Goal: Task Accomplishment & Management: Manage account settings

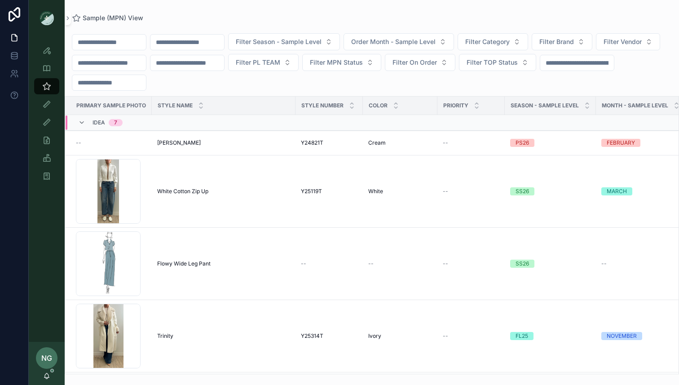
scroll to position [402, 13]
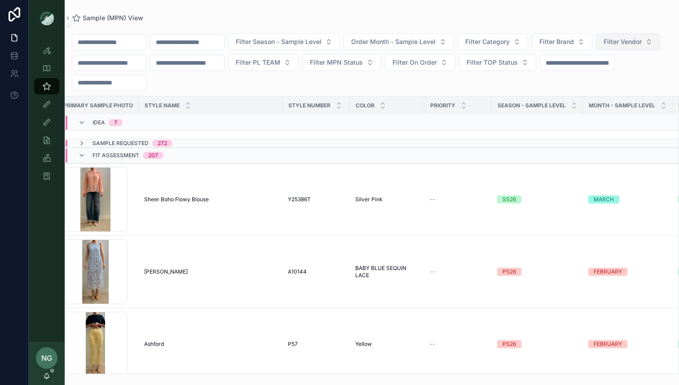
click at [603, 46] on span "Filter Vendor" at bounding box center [622, 41] width 38 height 9
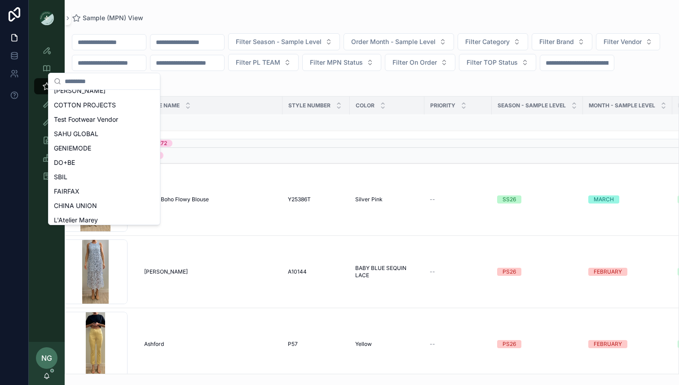
scroll to position [138, 0]
click at [121, 130] on div "SAHU GLOBAL" at bounding box center [104, 133] width 108 height 14
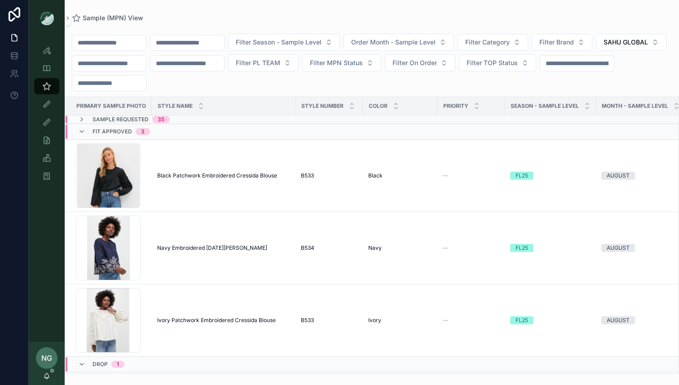
click at [184, 121] on div "Sample Requested 35" at bounding box center [214, 119] width 297 height 7
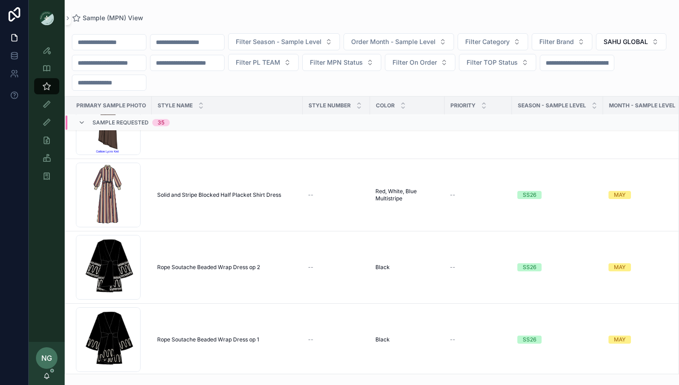
scroll to position [333, 0]
click at [170, 198] on td "Solid and Stripe Blocked Half Placket Shirt Dress Solid and Stripe Blocked Half…" at bounding box center [227, 194] width 151 height 72
click at [183, 195] on span "Solid and Stripe Blocked Half Placket Shirt Dress" at bounding box center [219, 194] width 124 height 7
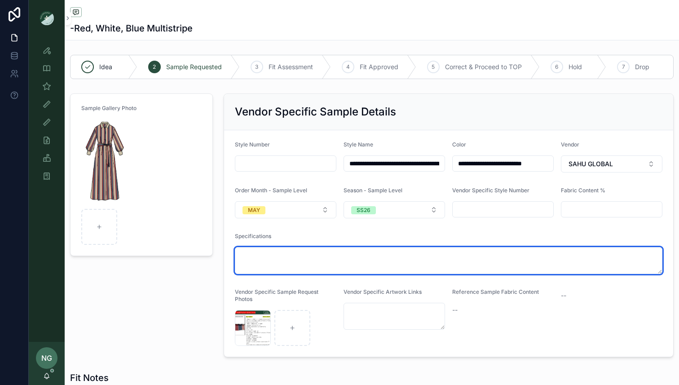
click at [318, 255] on textarea "scrollable content" at bounding box center [448, 260] width 427 height 27
paste textarea "**********"
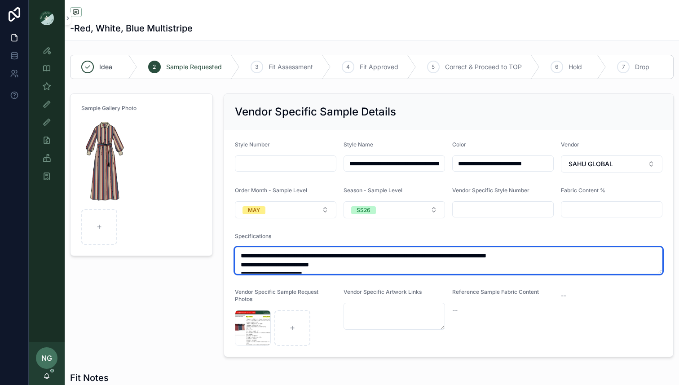
scroll to position [0, 0]
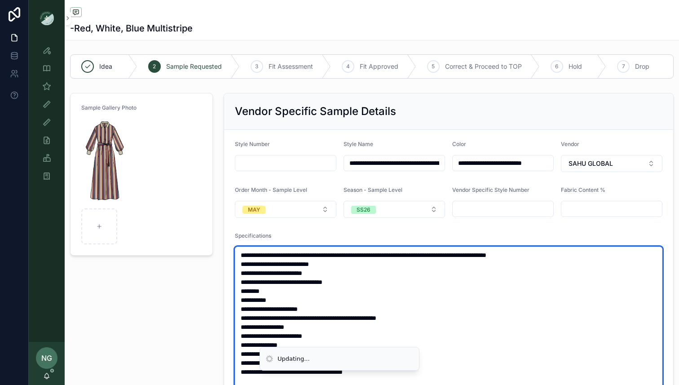
click at [238, 253] on textarea "**********" at bounding box center [448, 384] width 427 height 277
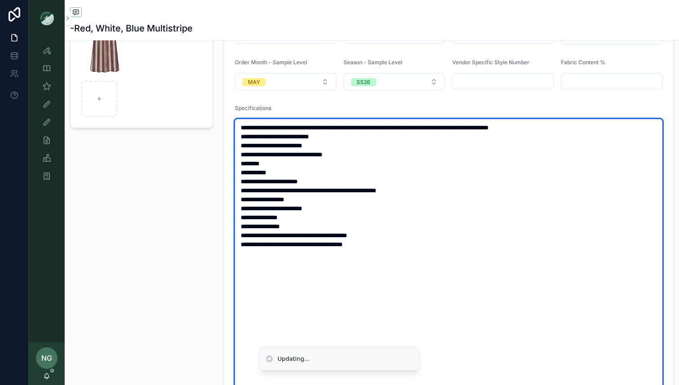
scroll to position [280, 0]
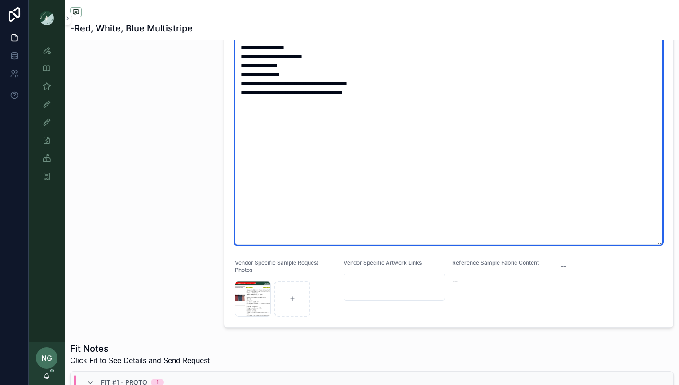
type textarea "**********"
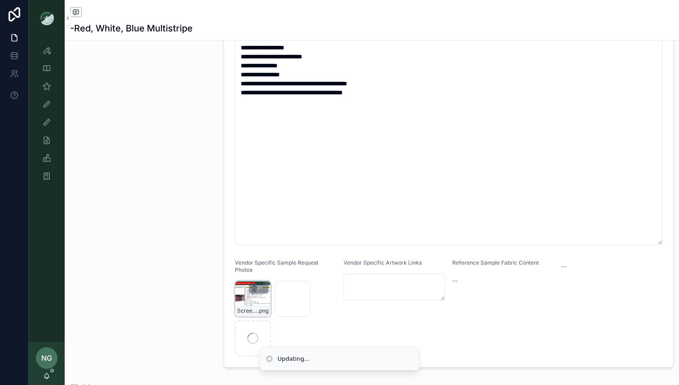
click at [254, 290] on icon "scrollable content" at bounding box center [253, 288] width 7 height 7
click at [272, 271] on icon "scrollable content" at bounding box center [272, 272] width 7 height 7
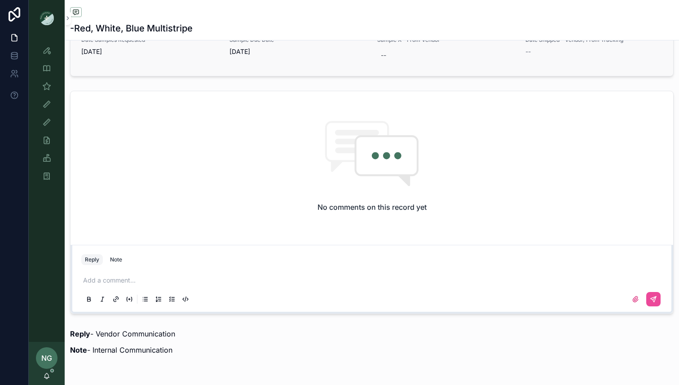
scroll to position [857, 0]
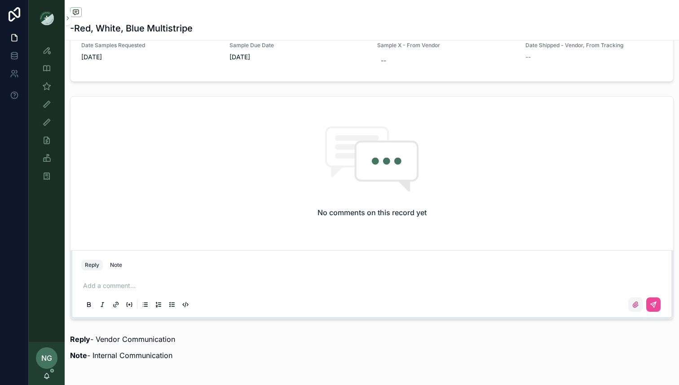
click at [635, 303] on icon "scrollable content" at bounding box center [634, 304] width 7 height 7
click at [0, 0] on input "scrollable content" at bounding box center [0, 0] width 0 height 0
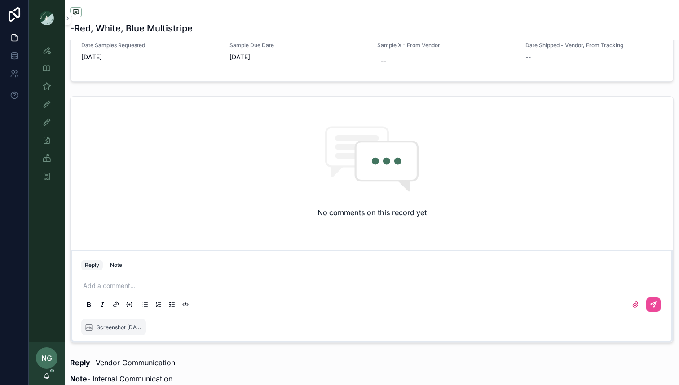
click at [207, 283] on p "scrollable content" at bounding box center [373, 285] width 581 height 9
click at [649, 304] on icon "scrollable content" at bounding box center [652, 304] width 7 height 7
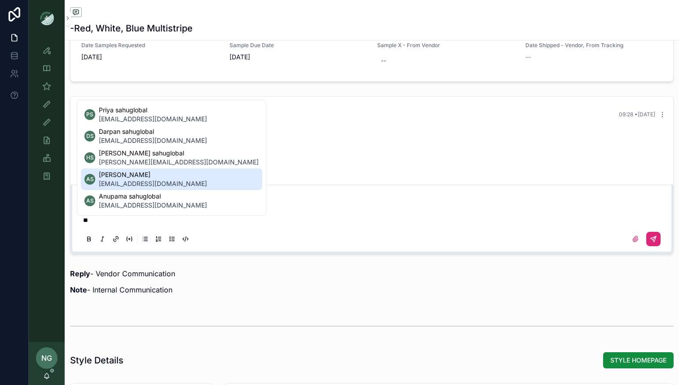
click at [178, 178] on span "ARVIND SHARMA" at bounding box center [153, 174] width 108 height 9
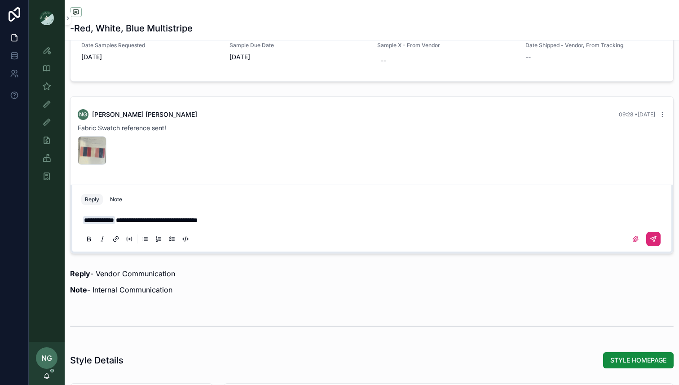
click at [650, 238] on icon "scrollable content" at bounding box center [652, 238] width 5 height 5
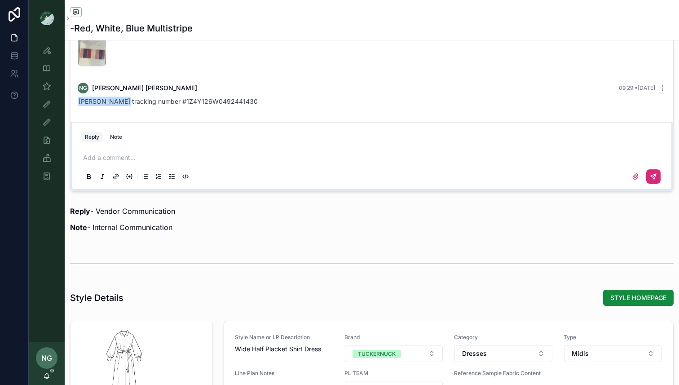
scroll to position [1005, 0]
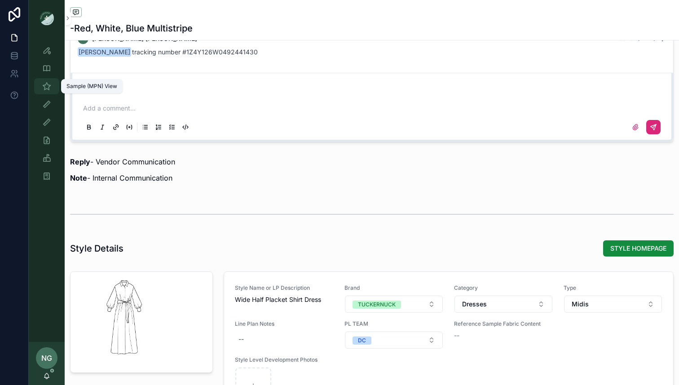
click at [44, 88] on icon "scrollable content" at bounding box center [46, 86] width 9 height 9
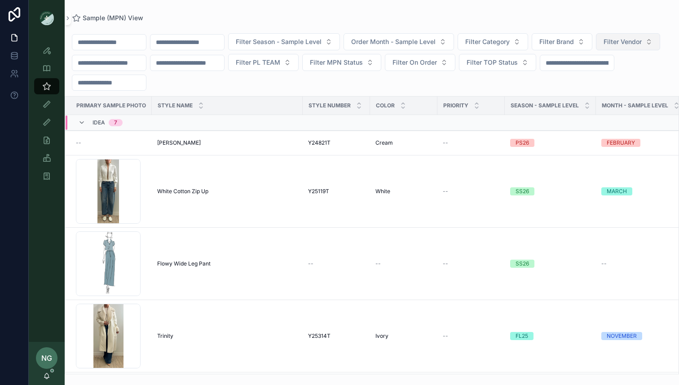
click at [596, 50] on button "Filter Vendor" at bounding box center [628, 41] width 64 height 17
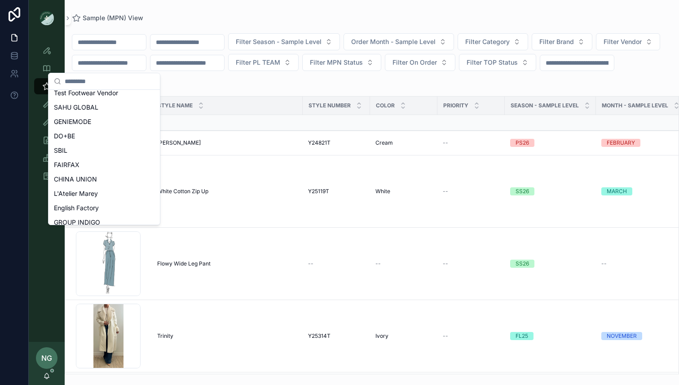
scroll to position [160, 0]
click at [117, 111] on div "SAHU GLOBAL" at bounding box center [104, 111] width 108 height 14
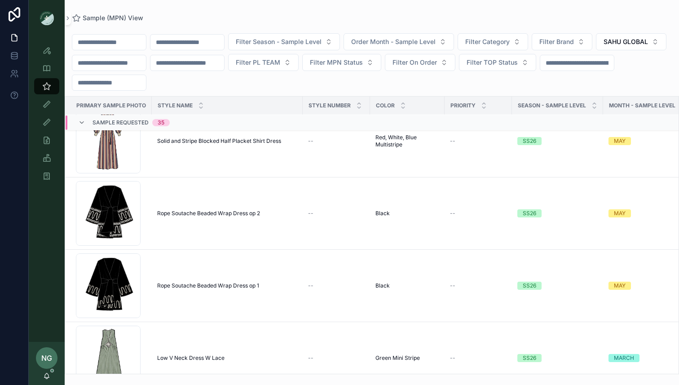
scroll to position [489, 0]
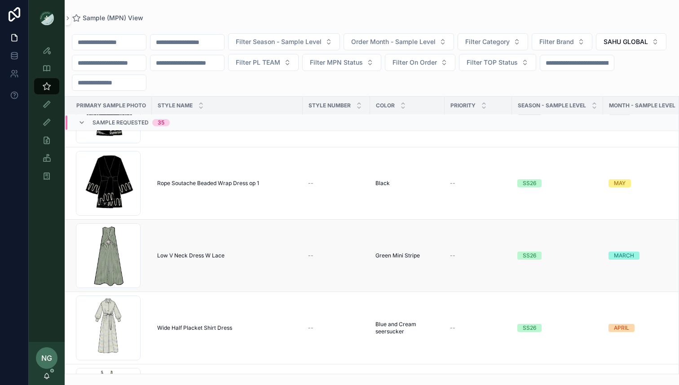
click at [202, 259] on td "Low V Neck Dress W Lace Low V Neck Dress W Lace" at bounding box center [227, 255] width 151 height 72
click at [200, 252] on span "Low V Neck Dress W Lace" at bounding box center [190, 255] width 67 height 7
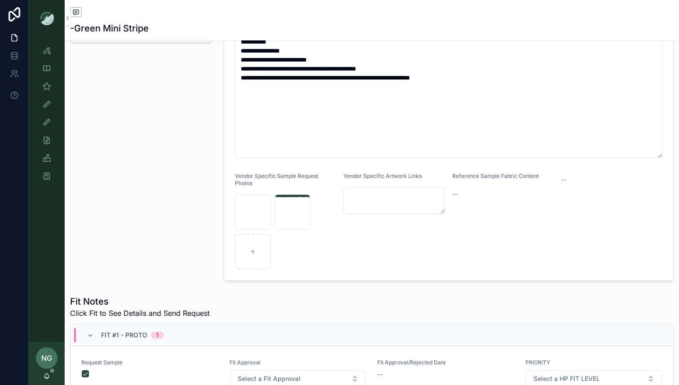
scroll to position [206, 0]
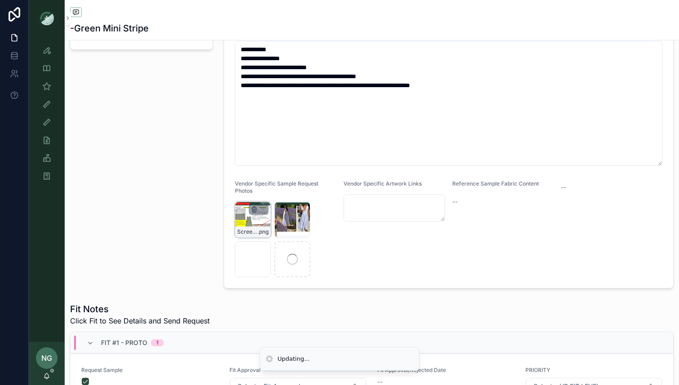
click at [254, 210] on icon "scrollable content" at bounding box center [253, 209] width 7 height 7
click at [272, 192] on icon "scrollable content" at bounding box center [272, 193] width 7 height 7
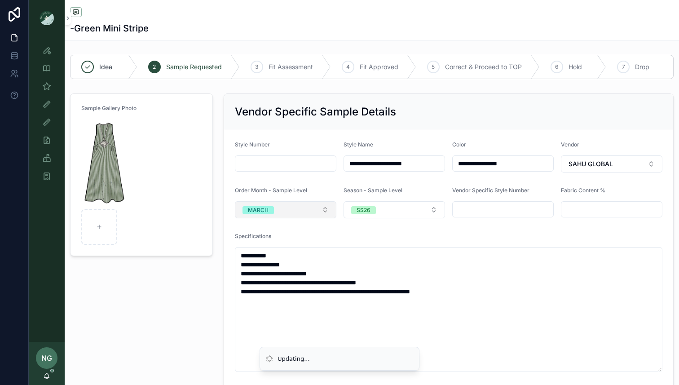
scroll to position [358, 0]
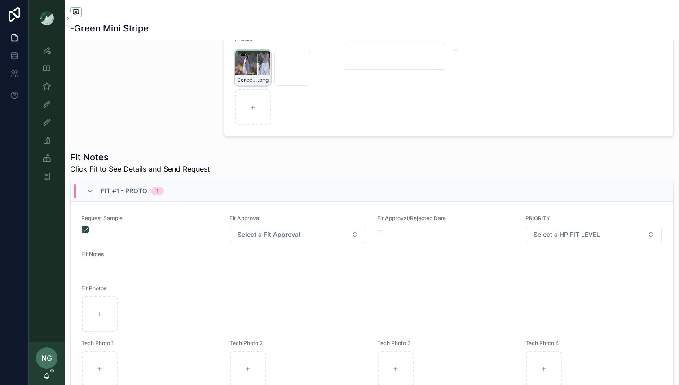
click at [255, 57] on icon "scrollable content" at bounding box center [253, 57] width 7 height 7
click at [272, 42] on icon "scrollable content" at bounding box center [272, 42] width 0 height 2
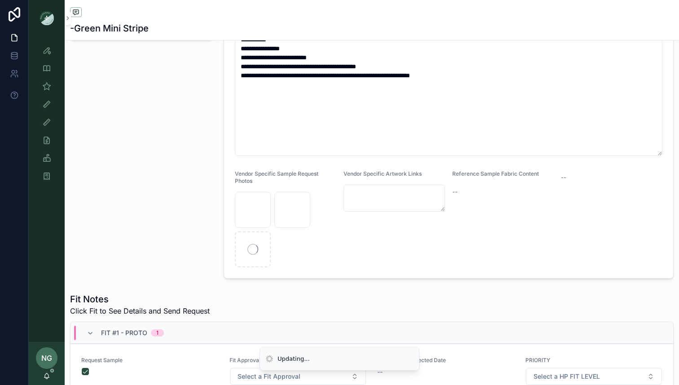
scroll to position [184, 0]
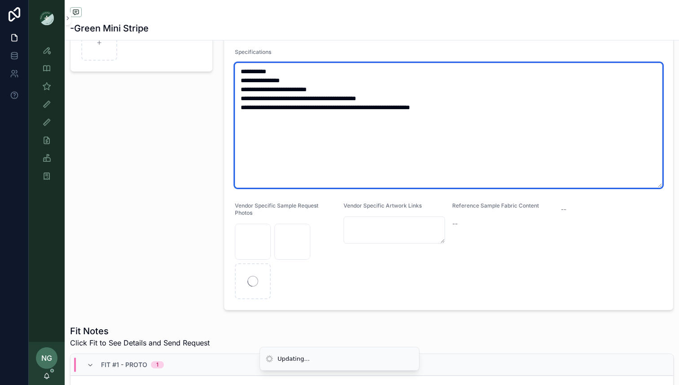
click at [493, 110] on textarea "**********" at bounding box center [448, 125] width 427 height 125
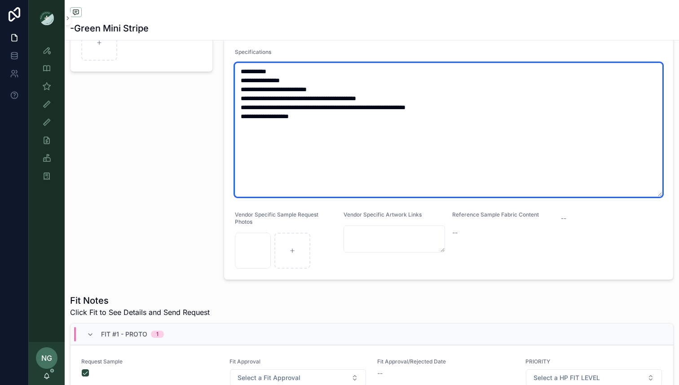
type textarea "**********"
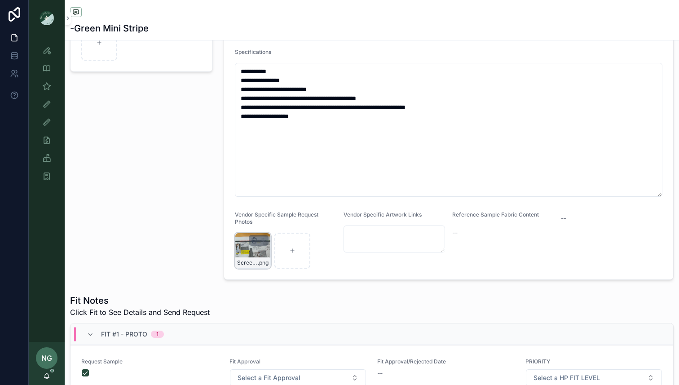
click at [253, 239] on icon "scrollable content" at bounding box center [254, 237] width 2 height 1
click at [270, 228] on icon "scrollable content" at bounding box center [272, 224] width 7 height 7
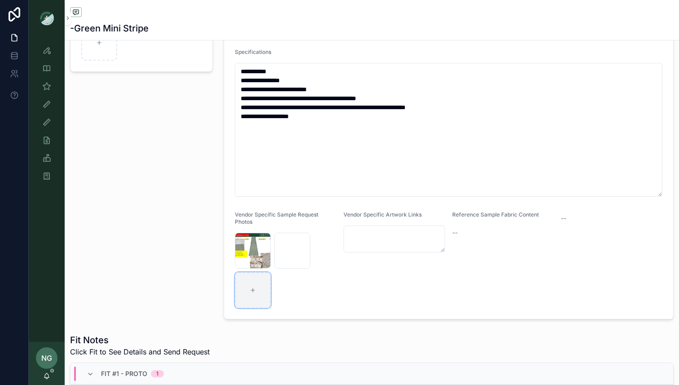
click at [260, 296] on div "scrollable content" at bounding box center [253, 290] width 36 height 36
type input "**********"
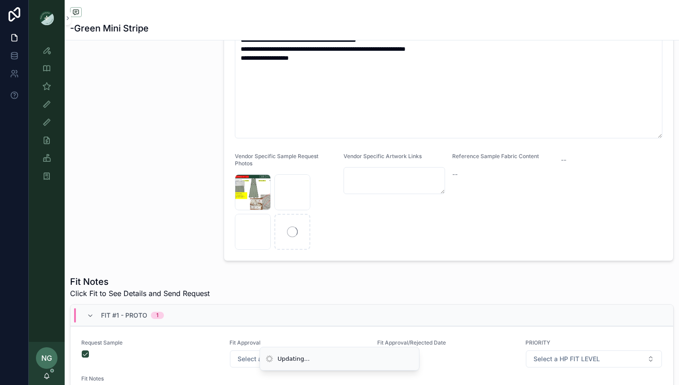
scroll to position [241, 0]
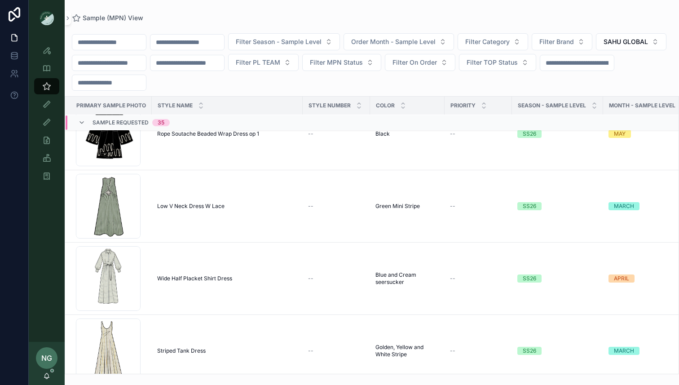
scroll to position [540, 0]
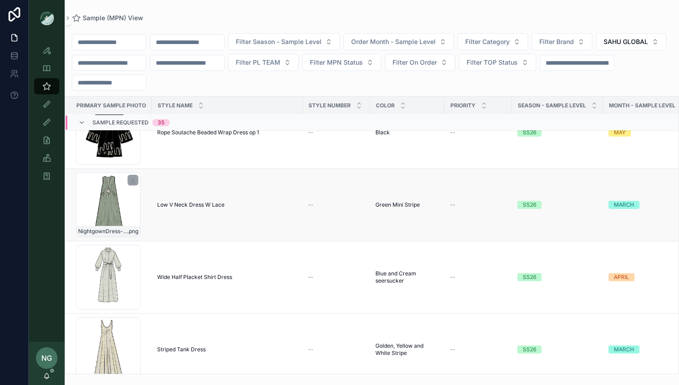
click at [107, 197] on div "NightgownDress-w-Lace_Green-Stripe .png" at bounding box center [108, 204] width 65 height 65
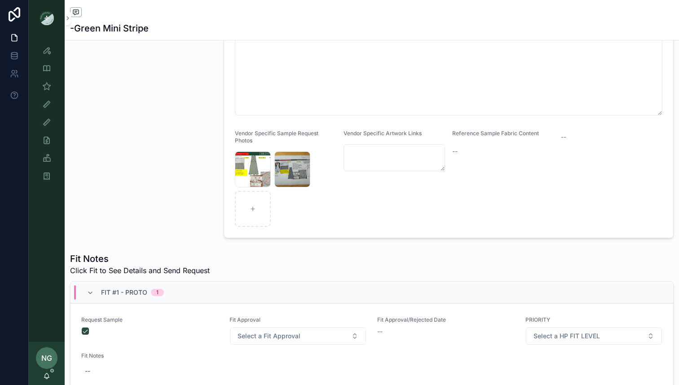
scroll to position [284, 0]
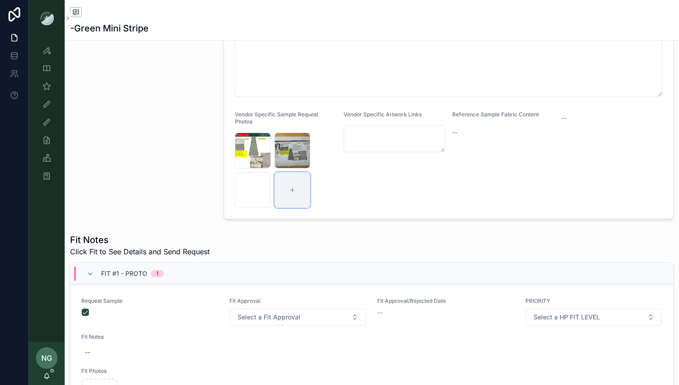
click at [294, 199] on div "scrollable content" at bounding box center [292, 190] width 36 height 36
type input "**********"
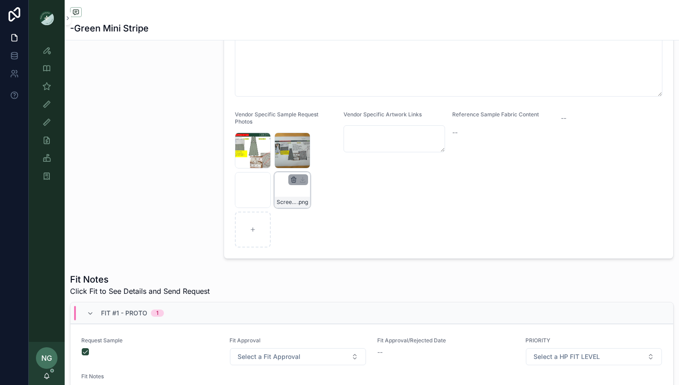
click at [293, 180] on icon "scrollable content" at bounding box center [293, 179] width 7 height 7
click at [313, 167] on div "Confirm delete?" at bounding box center [289, 163] width 72 height 11
click at [313, 165] on icon "scrollable content" at bounding box center [312, 163] width 7 height 7
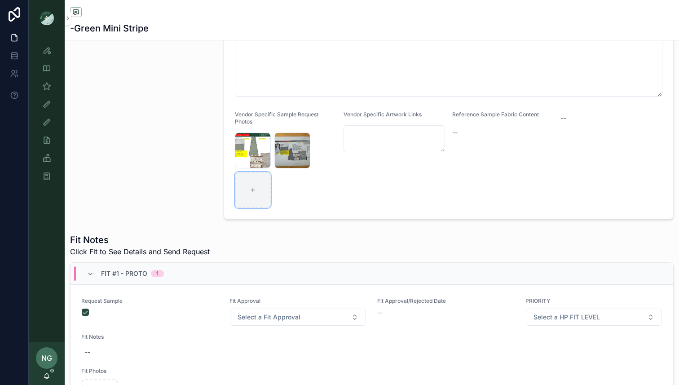
click at [260, 195] on div "scrollable content" at bounding box center [253, 190] width 36 height 36
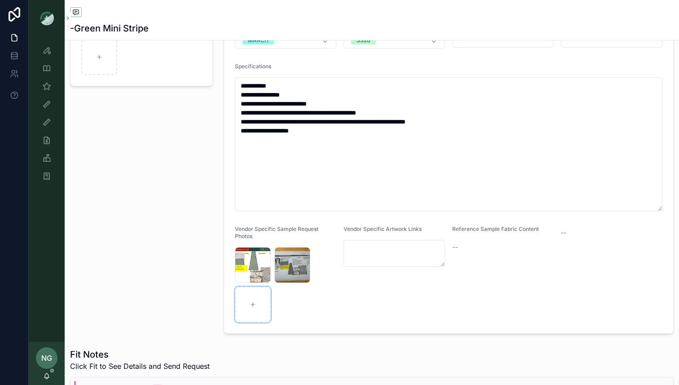
scroll to position [160, 0]
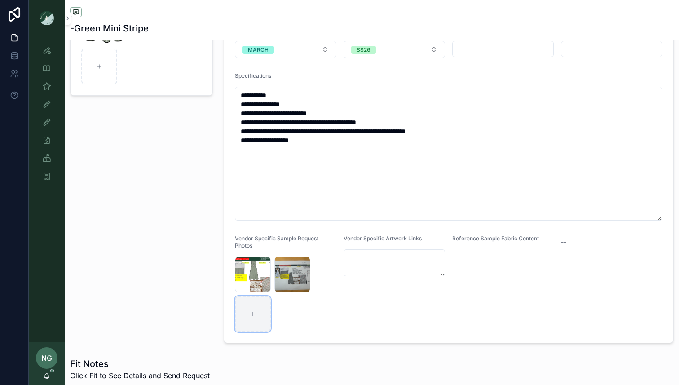
click at [258, 315] on div "scrollable content" at bounding box center [253, 314] width 36 height 36
type input "**********"
click at [252, 302] on icon "scrollable content" at bounding box center [254, 304] width 4 height 4
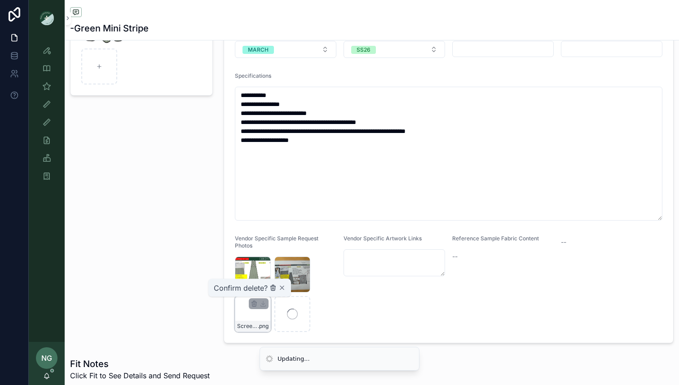
click at [272, 287] on icon "scrollable content" at bounding box center [272, 288] width 0 height 2
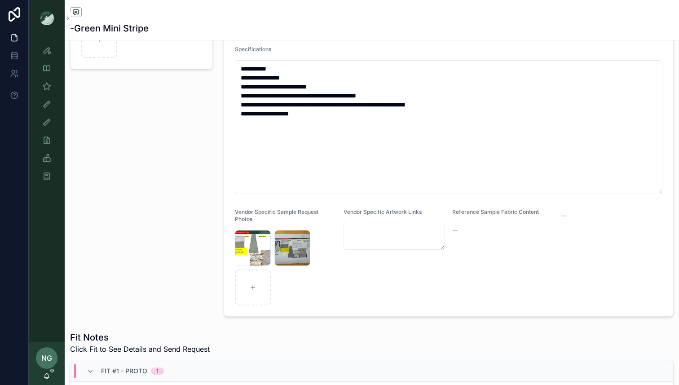
scroll to position [254, 0]
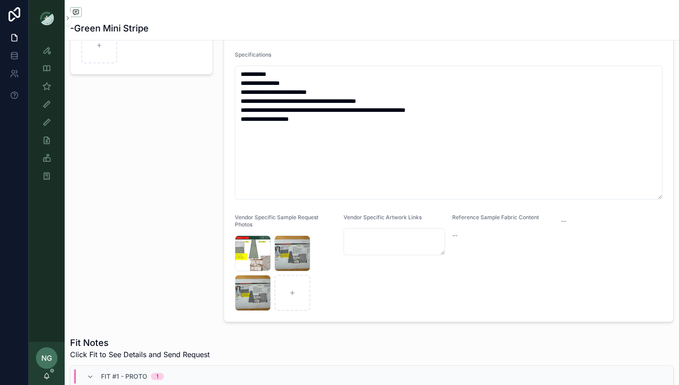
scroll to position [295, 0]
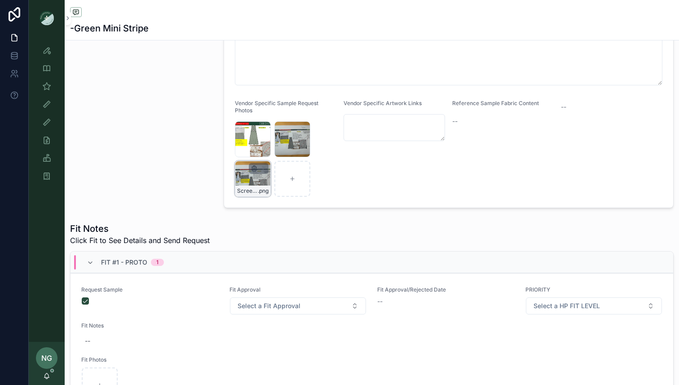
click at [251, 169] on icon "scrollable content" at bounding box center [253, 168] width 7 height 7
click at [271, 154] on icon "scrollable content" at bounding box center [272, 152] width 7 height 7
click at [249, 184] on div "scrollable content" at bounding box center [253, 179] width 36 height 36
type input "**********"
click at [294, 187] on div "scrollable content" at bounding box center [292, 179] width 36 height 36
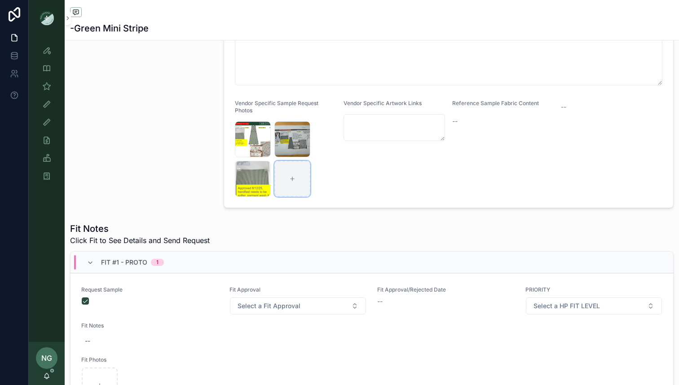
type input "**********"
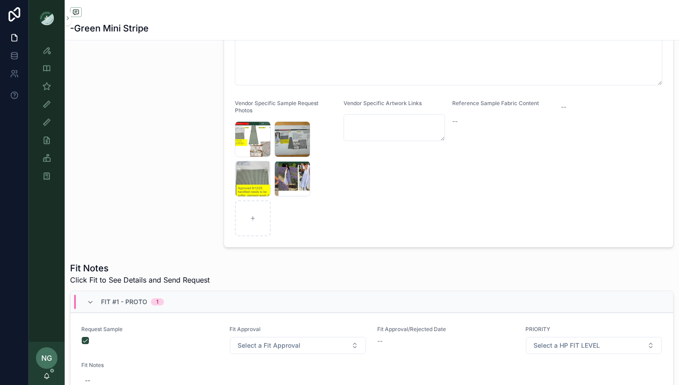
click at [340, 263] on div "Fit Notes Click Fit to See Details and Send Request" at bounding box center [371, 273] width 603 height 23
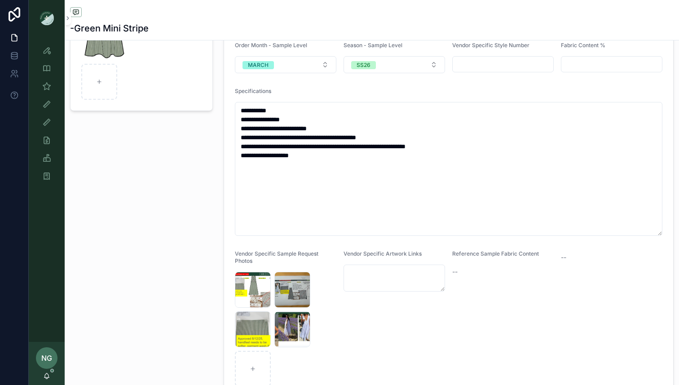
scroll to position [133, 0]
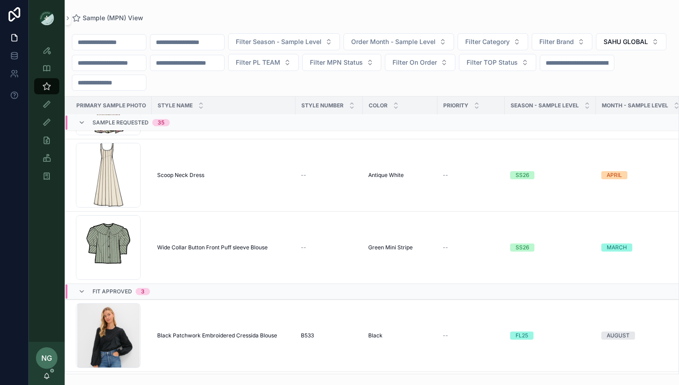
scroll to position [2371, 0]
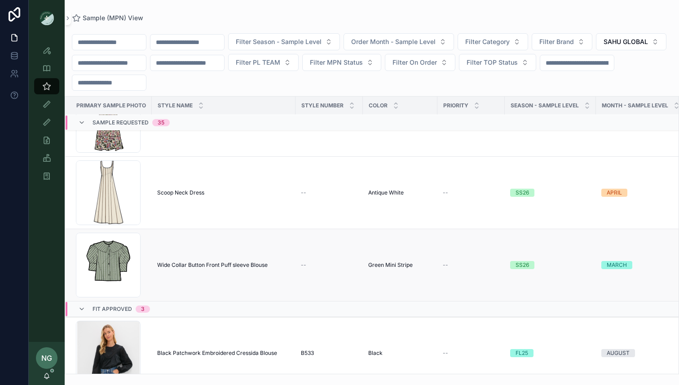
click at [223, 264] on span "Wide Collar Button Front Puff sleeve Blouse" at bounding box center [212, 264] width 110 height 7
click at [223, 264] on div "Sample (MPN) View Filter Season - Sample Level Order Month - Sample Level Filte…" at bounding box center [372, 192] width 614 height 385
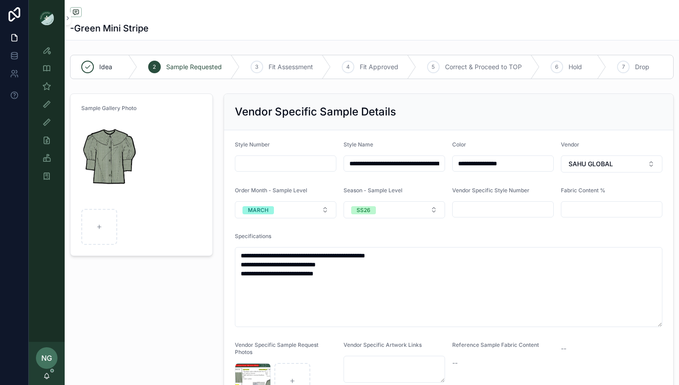
scroll to position [77, 0]
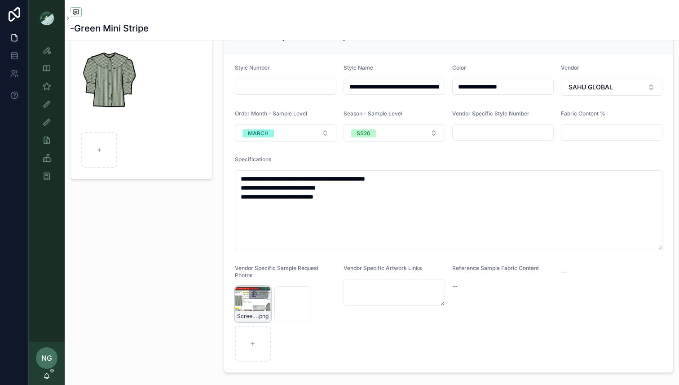
click at [253, 294] on icon "scrollable content" at bounding box center [253, 293] width 7 height 7
click at [271, 277] on icon "scrollable content" at bounding box center [273, 278] width 4 height 4
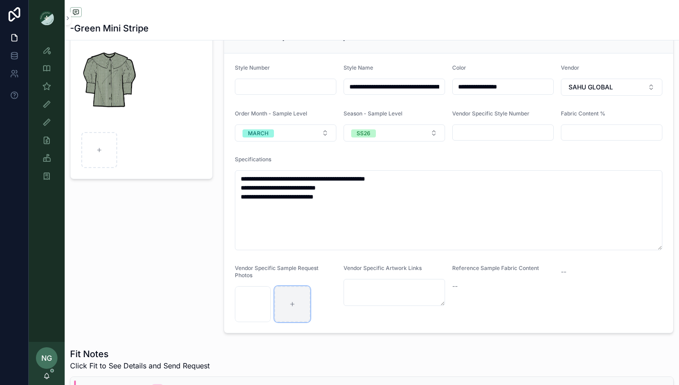
click at [293, 307] on icon "scrollable content" at bounding box center [292, 304] width 6 height 6
type input "**********"
click at [254, 294] on icon "scrollable content" at bounding box center [254, 294] width 0 height 2
click at [273, 279] on icon "scrollable content" at bounding box center [273, 278] width 0 height 2
click at [250, 292] on div "scrollable content" at bounding box center [253, 304] width 36 height 36
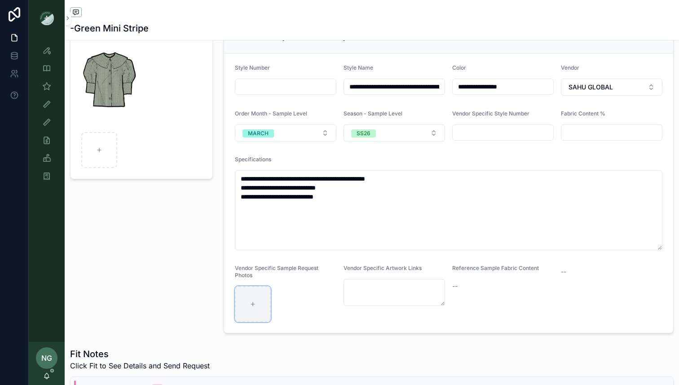
click at [261, 312] on div "scrollable content" at bounding box center [253, 304] width 36 height 36
type input "**********"
click at [288, 301] on div "scrollable content" at bounding box center [292, 304] width 36 height 36
type input "**********"
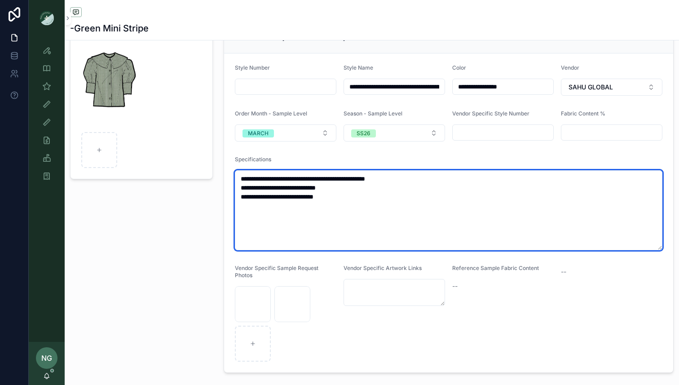
drag, startPoint x: 337, startPoint y: 201, endPoint x: 243, endPoint y: 199, distance: 94.7
click at [243, 199] on textarea "**********" at bounding box center [448, 210] width 427 height 80
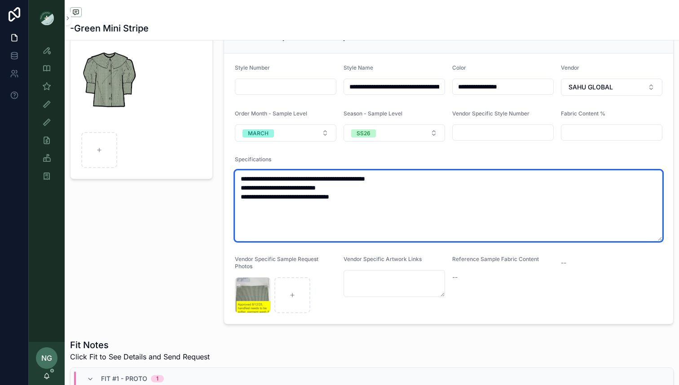
type textarea "**********"
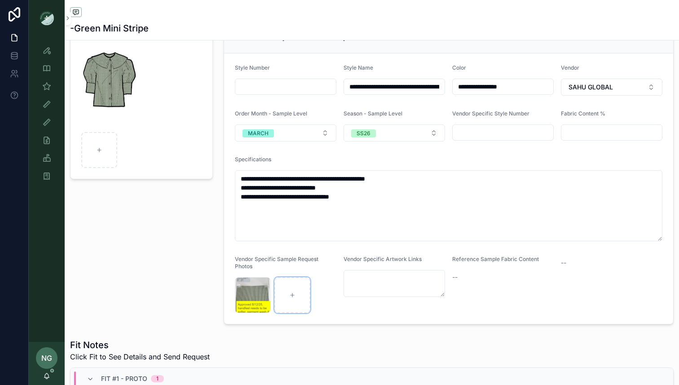
drag, startPoint x: 306, startPoint y: 314, endPoint x: 318, endPoint y: 316, distance: 12.7
click at [307, 315] on form "**********" at bounding box center [448, 188] width 449 height 270
click at [348, 305] on div "Vendor Specific Artwork Links" at bounding box center [393, 283] width 101 height 57
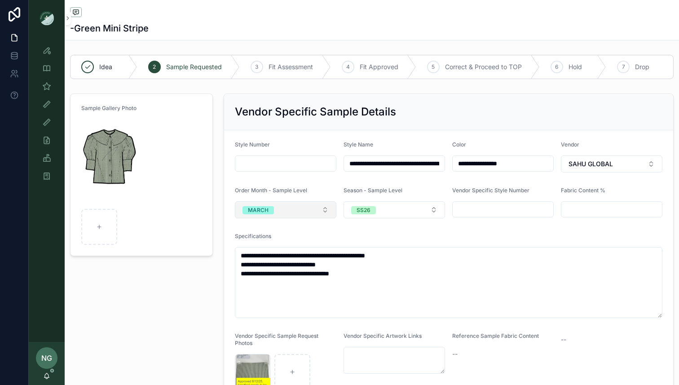
scroll to position [73, 0]
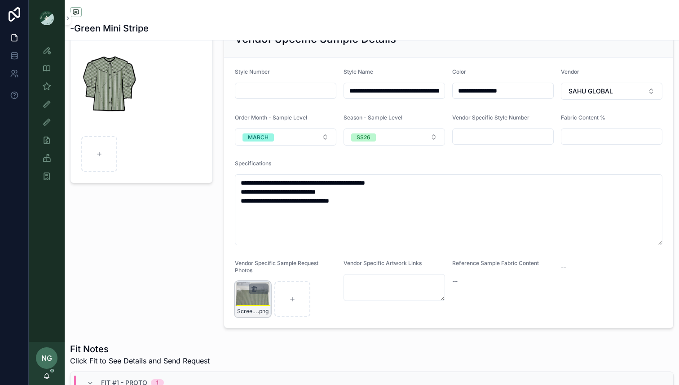
click at [254, 287] on icon "scrollable content" at bounding box center [253, 288] width 7 height 7
click at [271, 271] on icon "scrollable content" at bounding box center [273, 271] width 5 height 0
click at [303, 308] on div "scrollable content" at bounding box center [285, 299] width 101 height 36
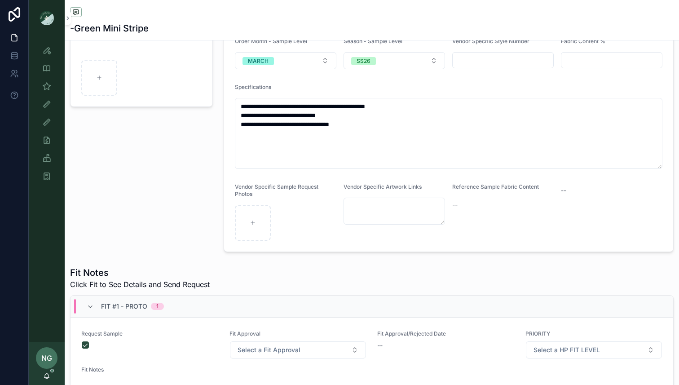
scroll to position [166, 0]
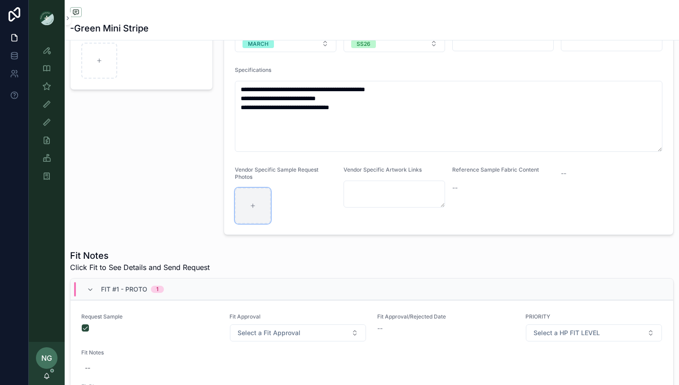
click at [268, 212] on div "scrollable content" at bounding box center [253, 206] width 36 height 36
type input "**********"
click at [298, 212] on div "scrollable content" at bounding box center [292, 206] width 36 height 36
type input "**********"
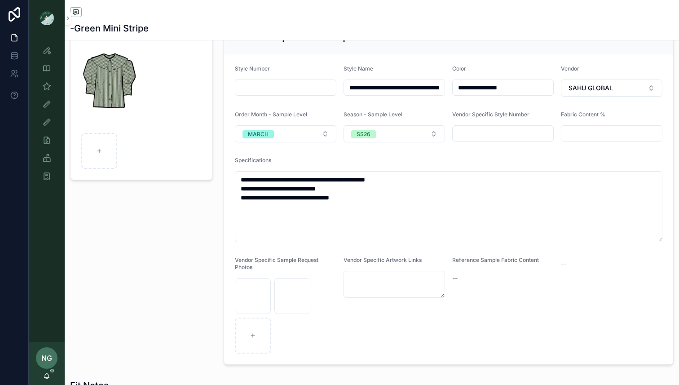
scroll to position [77, 0]
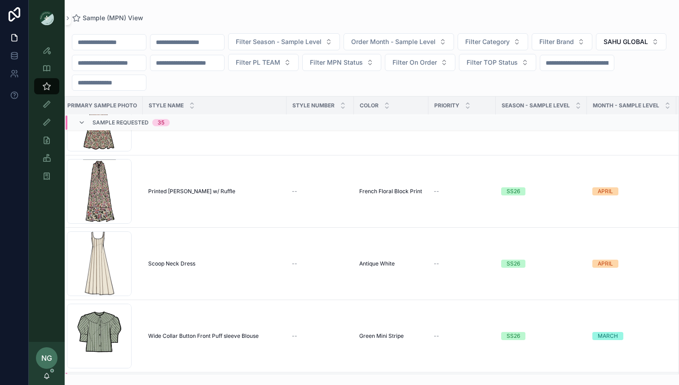
scroll to position [2307, 9]
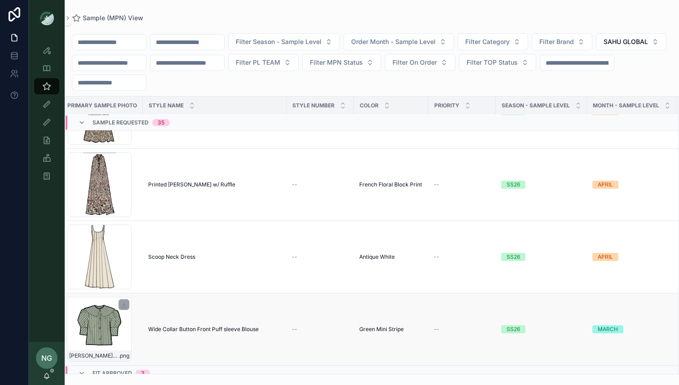
click at [103, 326] on div "Peter-Pan-Collar-Blouse_green-stripe .png" at bounding box center [99, 329] width 65 height 65
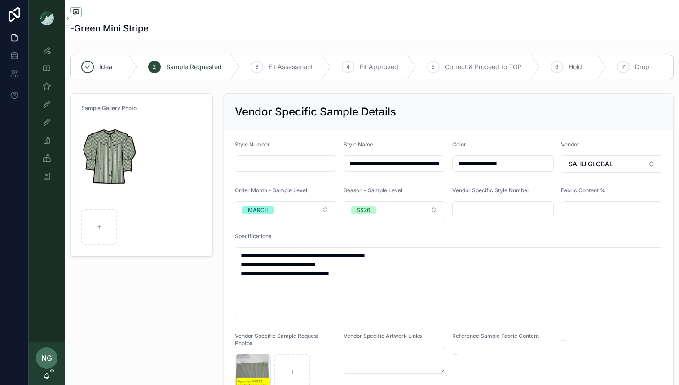
scroll to position [219, 0]
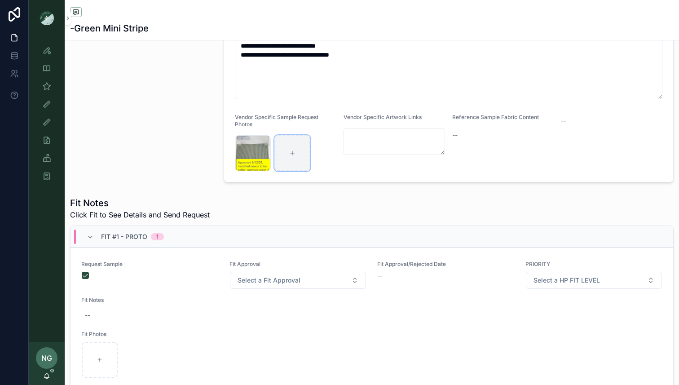
click at [286, 157] on div "scrollable content" at bounding box center [292, 153] width 36 height 36
type input "**********"
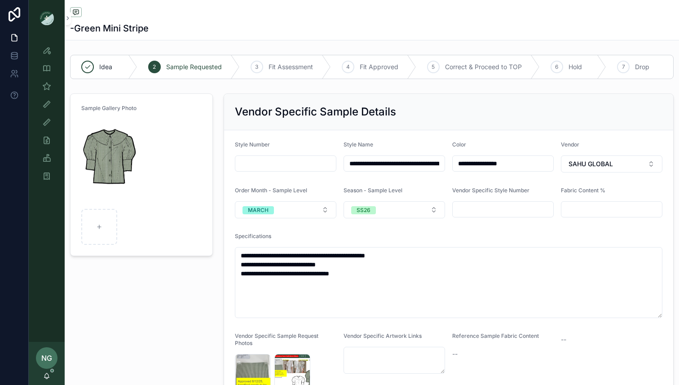
scroll to position [4, 0]
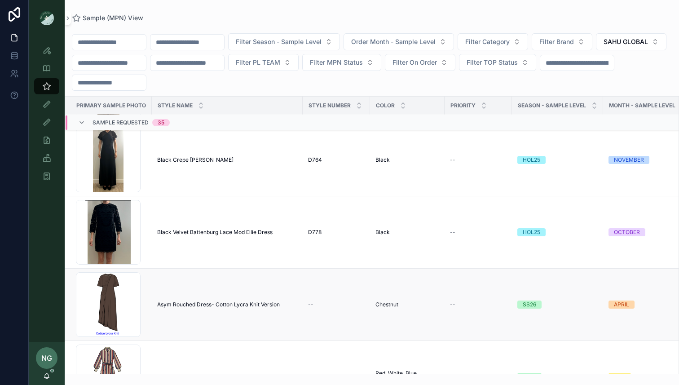
scroll to position [152, 3]
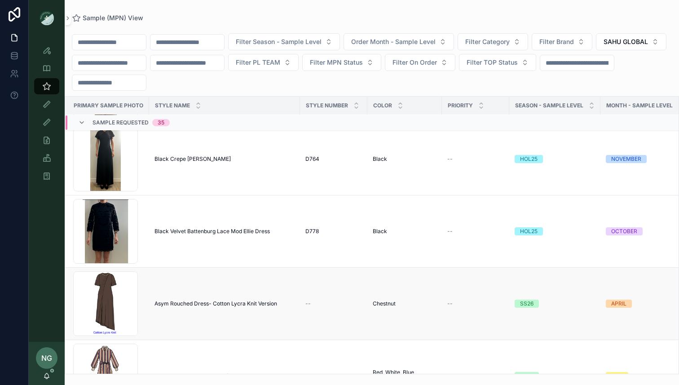
click at [228, 303] on span "Asym Rouched Dress- Cotton Lycra Knit Version" at bounding box center [215, 303] width 123 height 7
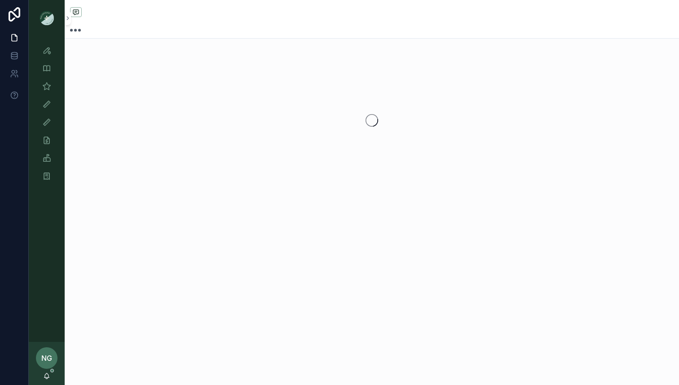
click at [228, 303] on div "scrollable content" at bounding box center [372, 192] width 614 height 385
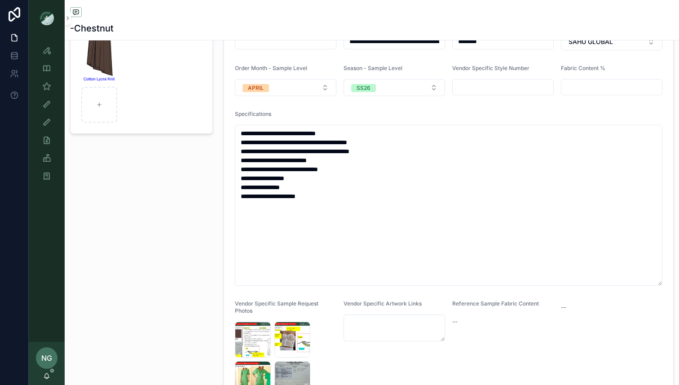
scroll to position [171, 0]
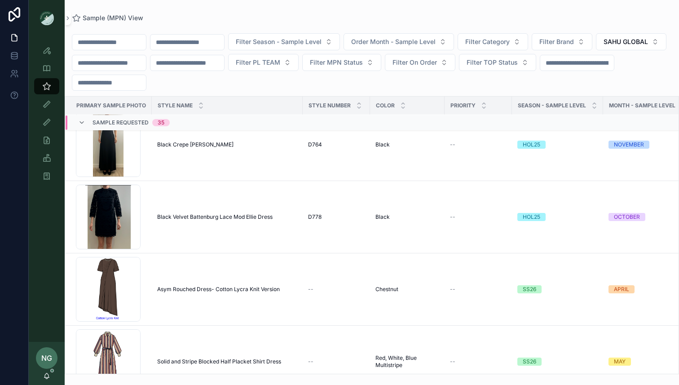
scroll to position [170, 0]
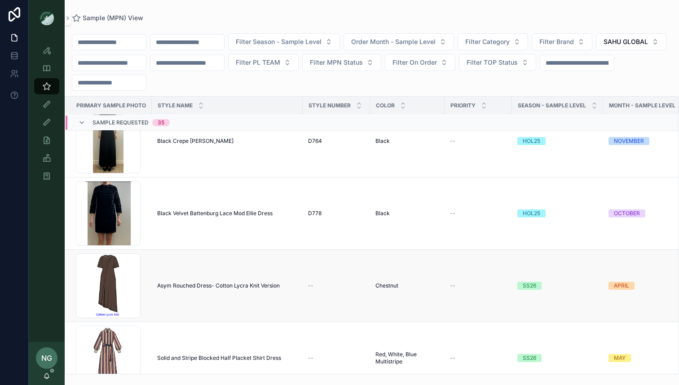
click at [194, 285] on span "Asym Rouched Dress- Cotton Lycra Knit Version" at bounding box center [218, 285] width 123 height 7
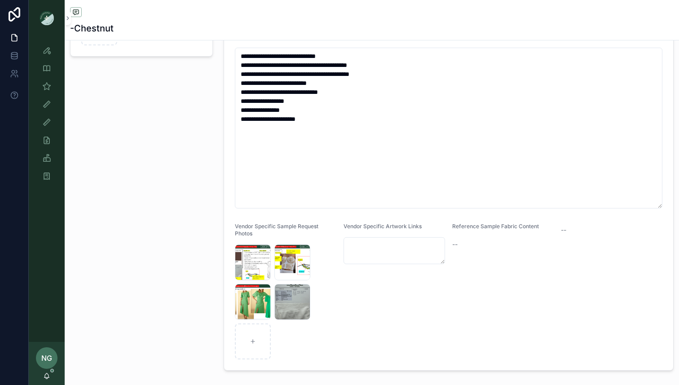
scroll to position [216, 0]
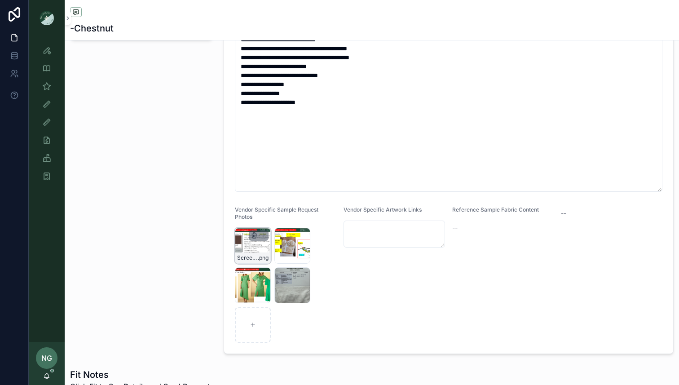
click at [254, 235] on icon "scrollable content" at bounding box center [254, 236] width 0 height 2
click at [272, 223] on div "Confirm delete?" at bounding box center [250, 219] width 72 height 11
click at [273, 219] on icon "scrollable content" at bounding box center [272, 219] width 7 height 7
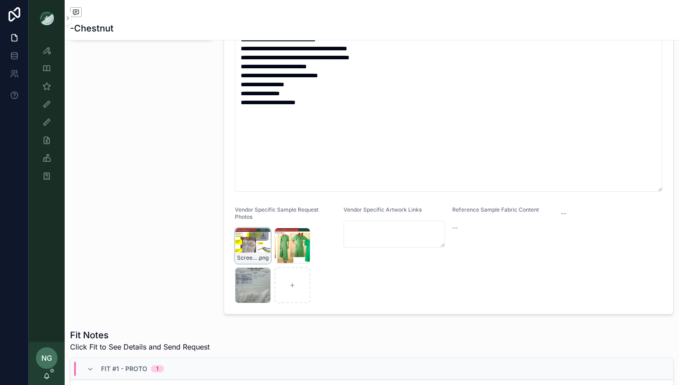
click at [264, 234] on icon "scrollable content" at bounding box center [262, 235] width 7 height 7
click at [302, 235] on icon "scrollable content" at bounding box center [302, 235] width 7 height 7
click at [263, 274] on icon "scrollable content" at bounding box center [262, 274] width 7 height 7
click at [254, 234] on icon "scrollable content" at bounding box center [253, 235] width 7 height 7
click at [271, 218] on icon "scrollable content" at bounding box center [272, 219] width 7 height 7
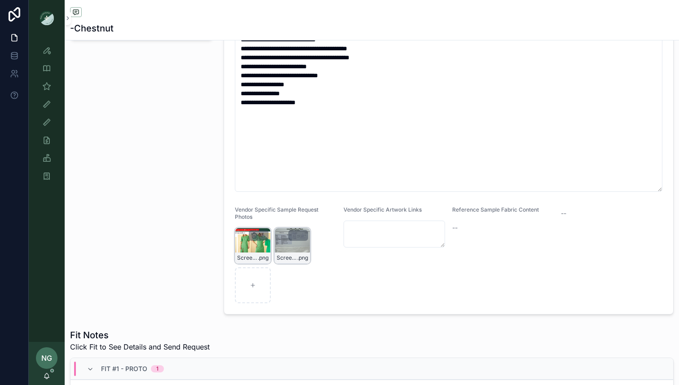
click at [254, 234] on icon "scrollable content" at bounding box center [254, 234] width 5 height 0
drag, startPoint x: 272, startPoint y: 219, endPoint x: 266, endPoint y: 227, distance: 9.7
click at [271, 219] on icon "scrollable content" at bounding box center [272, 219] width 7 height 7
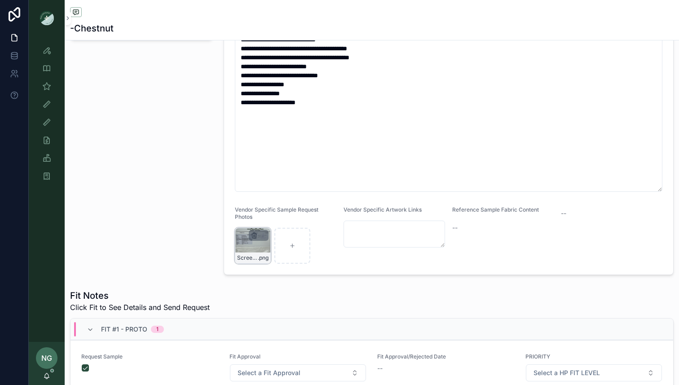
click at [253, 234] on icon "scrollable content" at bounding box center [253, 235] width 7 height 7
drag, startPoint x: 270, startPoint y: 218, endPoint x: 267, endPoint y: 224, distance: 6.5
click at [270, 218] on icon "scrollable content" at bounding box center [272, 219] width 7 height 7
click at [259, 241] on div "scrollable content" at bounding box center [253, 246] width 36 height 36
type input "**********"
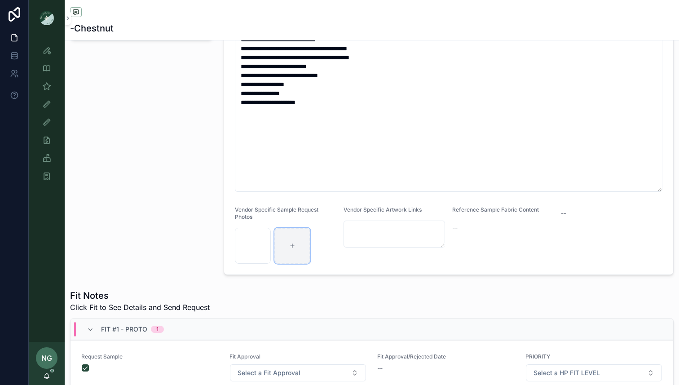
click at [305, 250] on div "scrollable content" at bounding box center [292, 246] width 36 height 36
type input "**********"
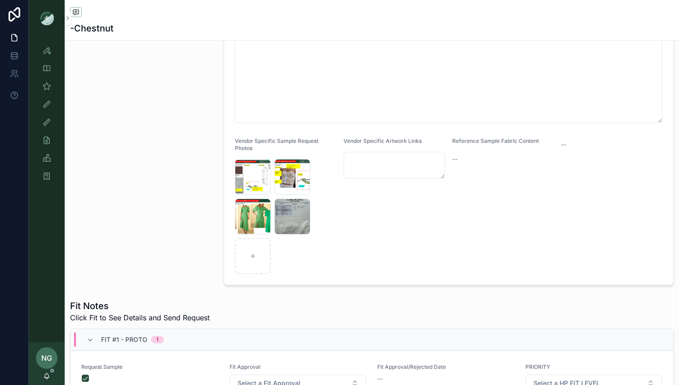
scroll to position [286, 0]
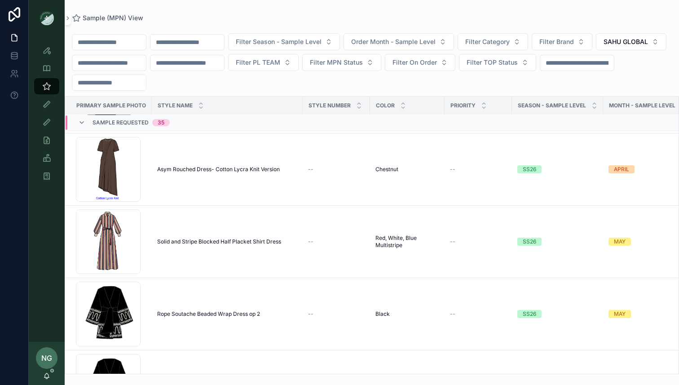
scroll to position [402, 0]
